Goal: Information Seeking & Learning: Learn about a topic

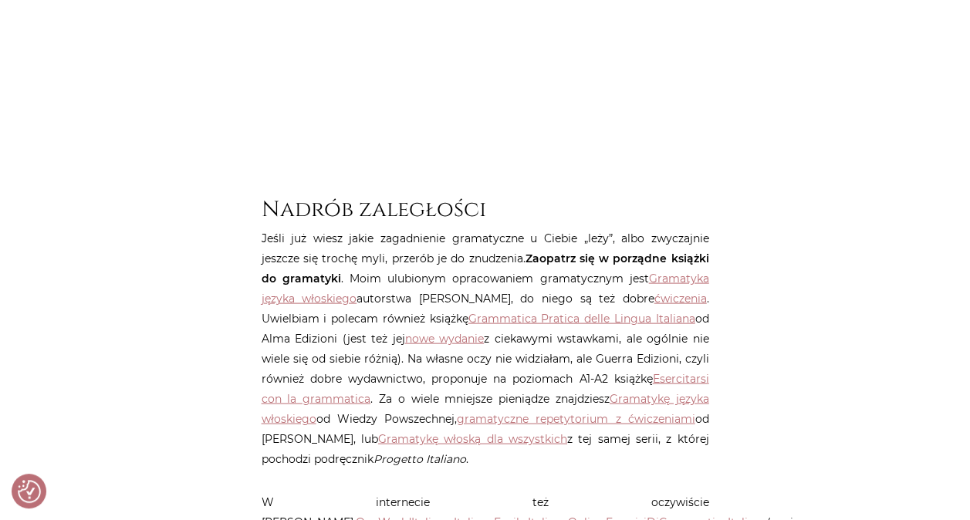
scroll to position [1451, 0]
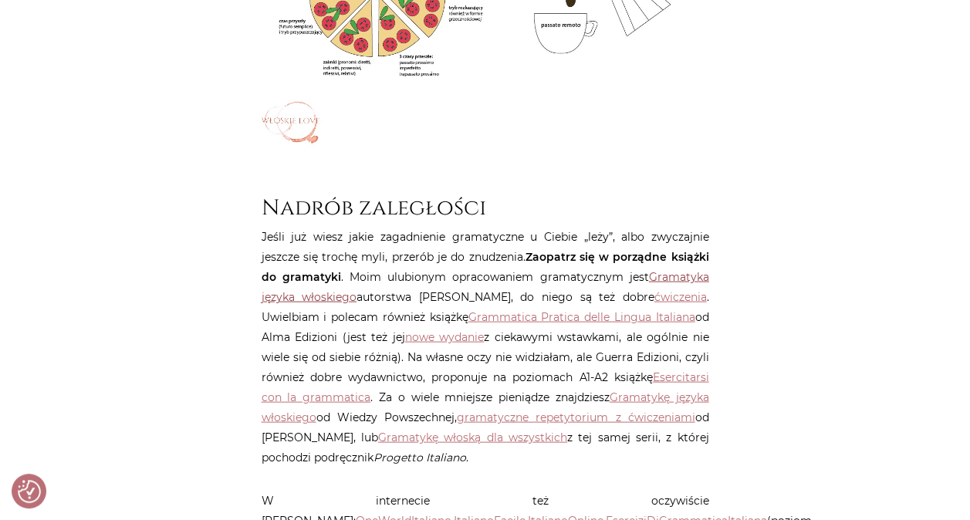
click at [659, 275] on link "Gramatyka języka włoskiego" at bounding box center [486, 286] width 448 height 34
click at [683, 298] on link "ćwiczenia" at bounding box center [680, 296] width 52 height 14
click at [673, 274] on link "Gramatyka języka włoskiego" at bounding box center [486, 286] width 448 height 34
click at [540, 318] on link "Grammatica Pratica delle Lingua Italiana" at bounding box center [581, 316] width 227 height 14
drag, startPoint x: 427, startPoint y: 299, endPoint x: 477, endPoint y: 298, distance: 49.4
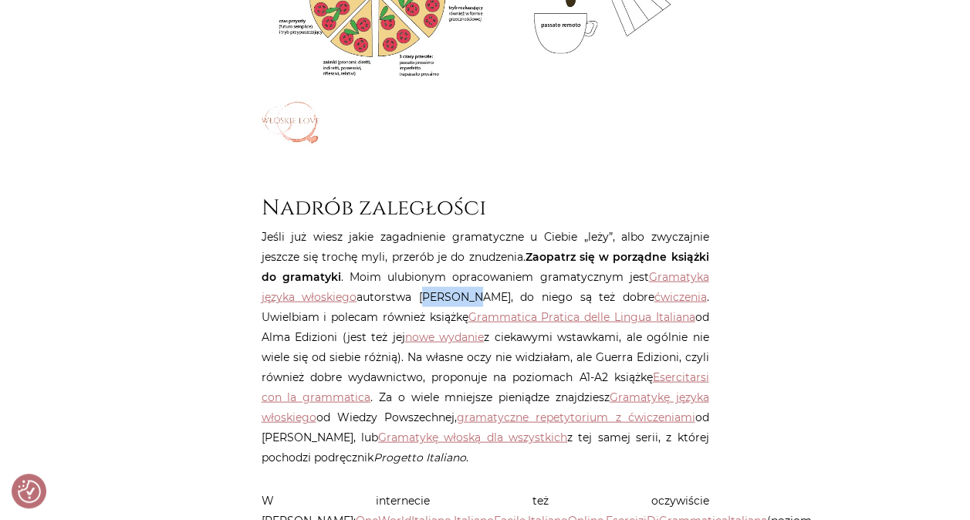
click at [477, 298] on p "Jeśli już wiesz jakie zagadnienie gramatyczne u Ciebie „leży”, albo zwyczajnie …" at bounding box center [486, 346] width 448 height 241
click at [451, 513] on link "OneWorldItaliano" at bounding box center [404, 520] width 96 height 14
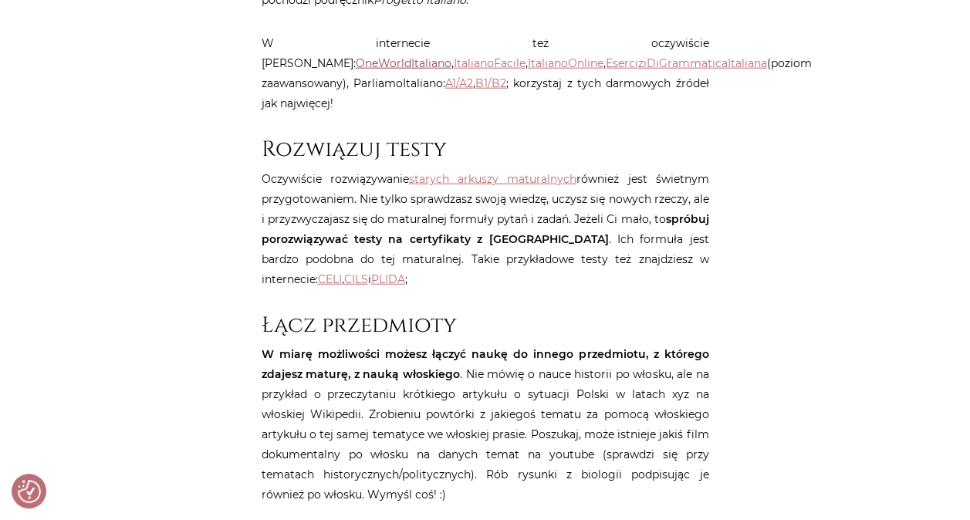
scroll to position [1929, 0]
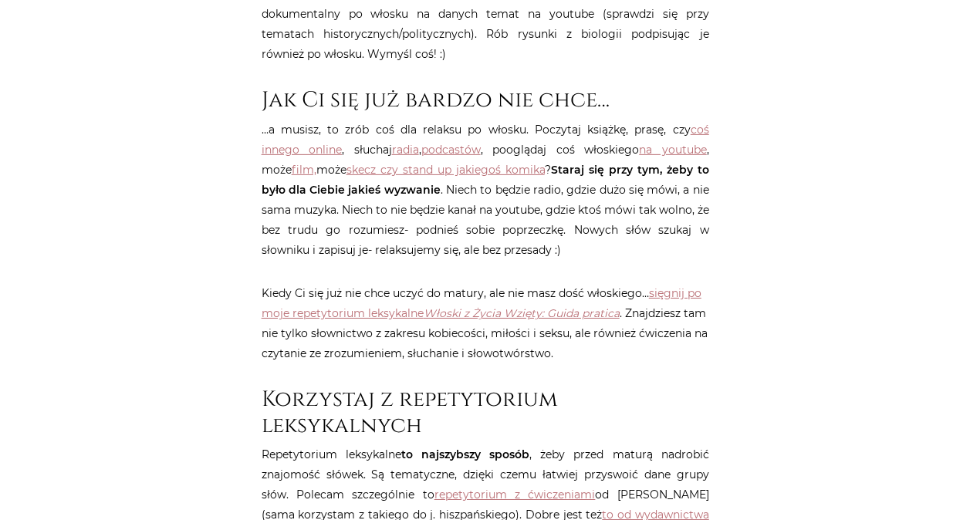
scroll to position [2414, 0]
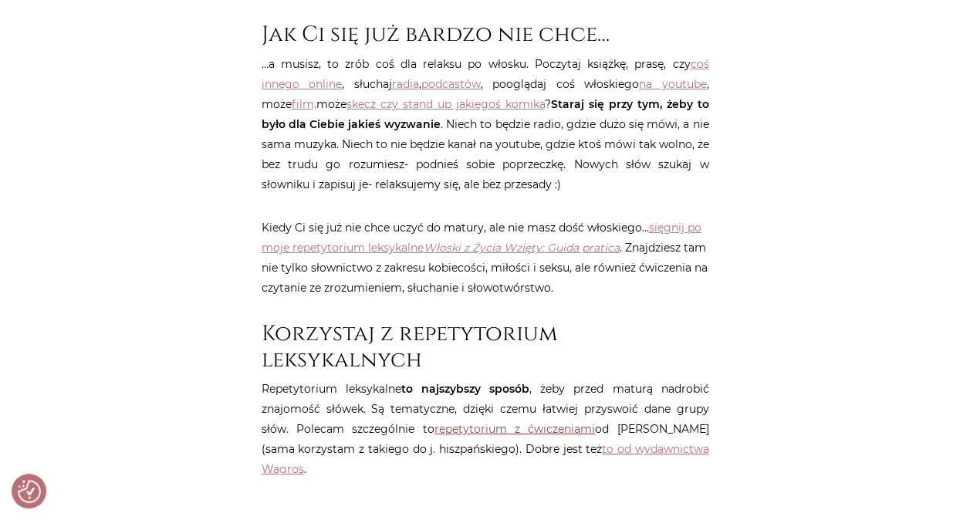
click at [494, 422] on link "repetytorium z ćwiczeniami" at bounding box center [514, 429] width 161 height 14
drag, startPoint x: 0, startPoint y: 0, endPoint x: 960, endPoint y: 35, distance: 960.6
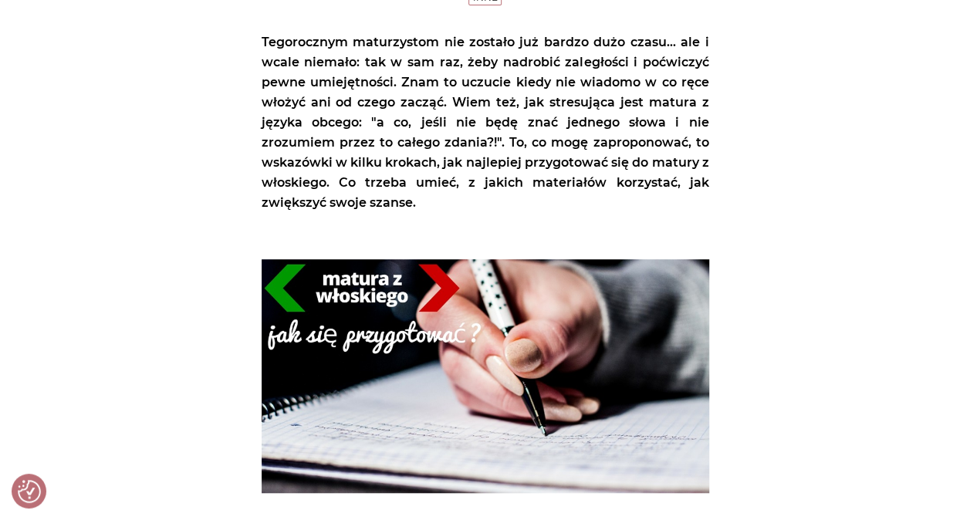
scroll to position [600, 0]
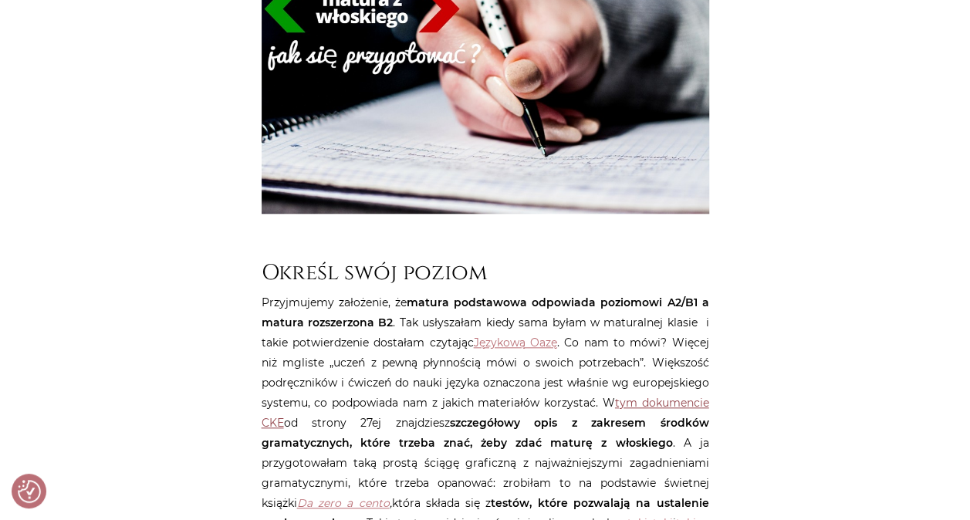
click at [662, 398] on link "tym dokumencie CKE" at bounding box center [486, 413] width 448 height 34
click at [645, 401] on link "tym dokumencie CKE" at bounding box center [486, 413] width 448 height 34
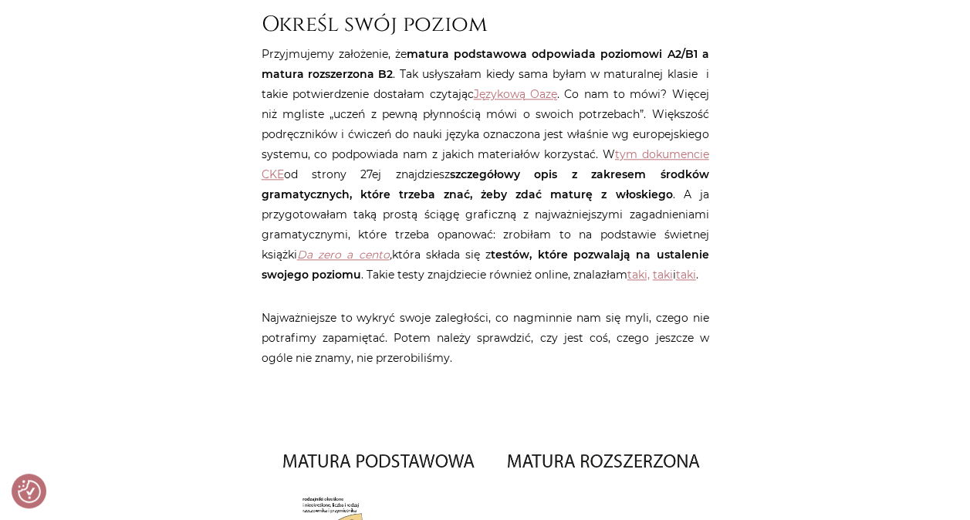
scroll to position [843, 0]
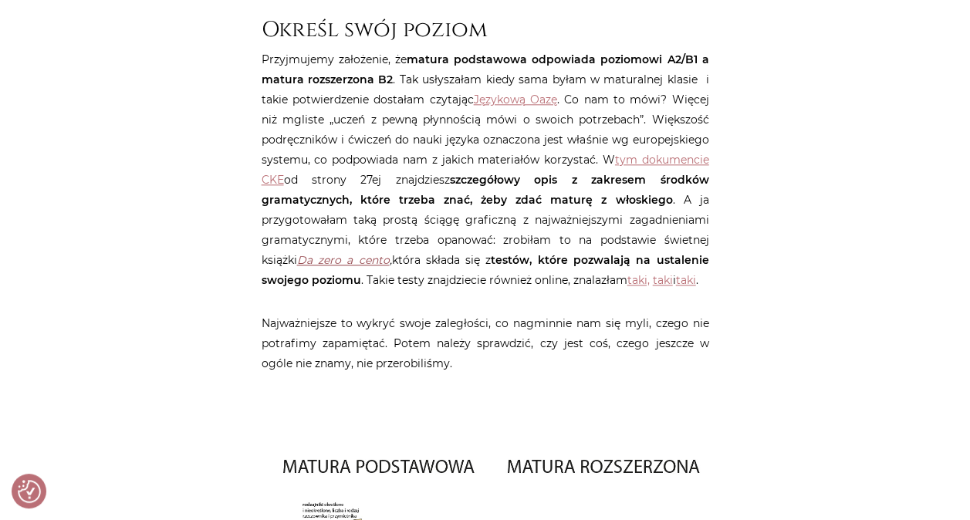
click at [307, 260] on link "Da zero a cento" at bounding box center [343, 260] width 93 height 14
click at [627, 284] on link "taki," at bounding box center [638, 280] width 22 height 14
click at [653, 284] on link "taki" at bounding box center [663, 280] width 20 height 14
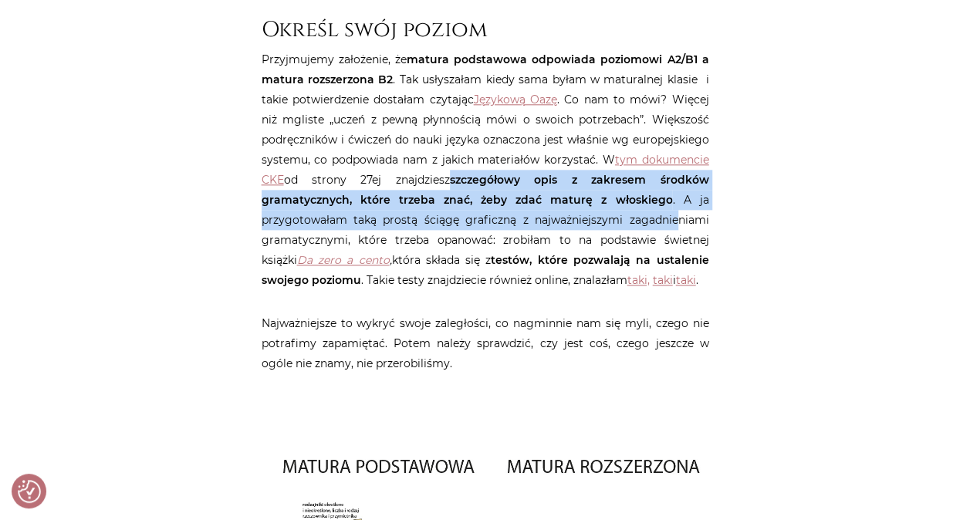
drag, startPoint x: 462, startPoint y: 181, endPoint x: 678, endPoint y: 212, distance: 217.5
click at [678, 212] on p "Przyjmujemy założenie, że matura podstawowa odpowiada poziomowi A2/B1 a matura …" at bounding box center [486, 169] width 448 height 241
copy p "szczegółowy opis z zakresem środków gramatycznych, które trzeba znać, żeby zdać…"
